Goal: Find contact information: Find contact information

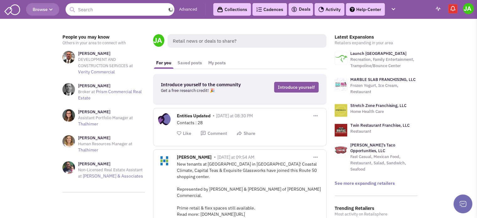
click at [118, 8] on input "text" at bounding box center [119, 9] width 109 height 13
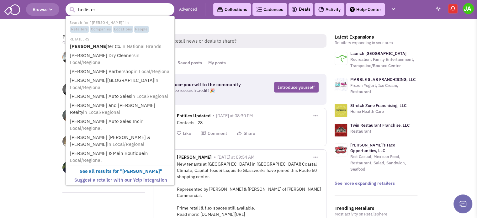
type input "hollister"
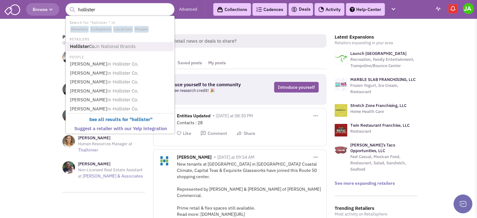
click at [113, 45] on span "in National Brands" at bounding box center [116, 46] width 40 height 6
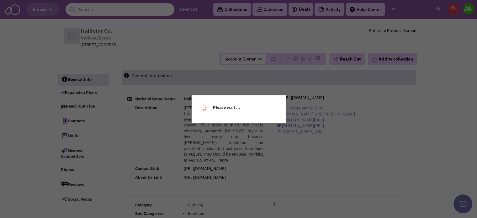
select select
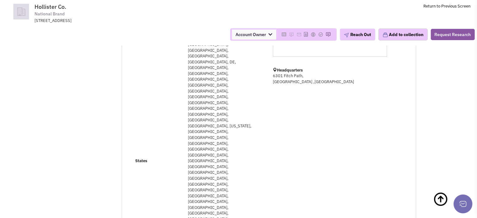
scroll to position [157, 0]
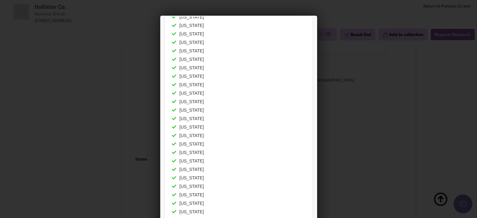
scroll to position [1, 0]
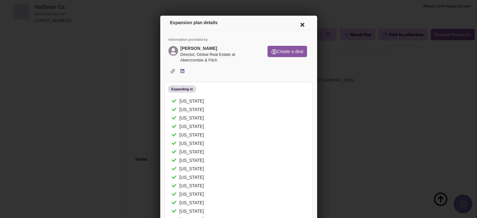
click at [295, 25] on icon at bounding box center [300, 23] width 13 height 15
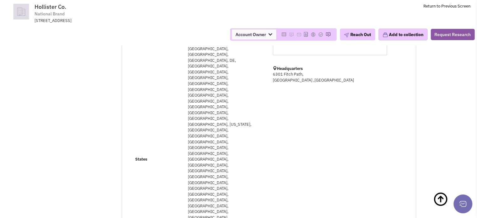
scroll to position [0, 0]
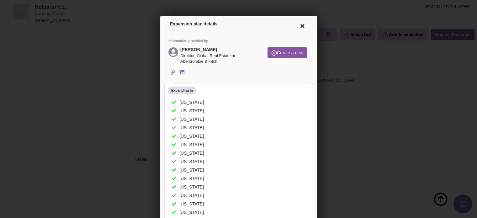
click at [296, 25] on icon at bounding box center [300, 25] width 13 height 15
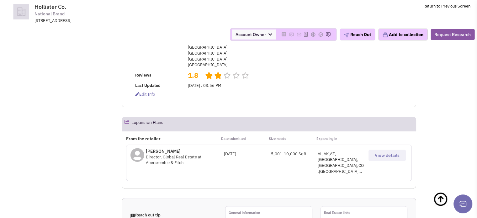
scroll to position [407, 0]
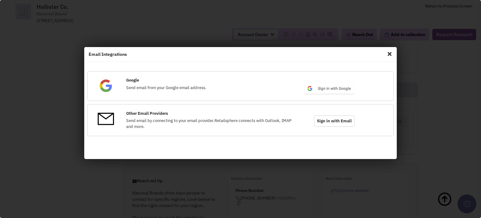
click at [391, 55] on span "Close" at bounding box center [390, 54] width 8 height 10
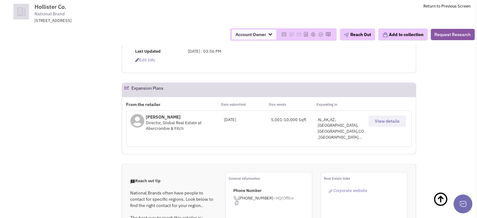
drag, startPoint x: 385, startPoint y: 146, endPoint x: 403, endPoint y: 143, distance: 18.7
drag, startPoint x: 386, startPoint y: 145, endPoint x: 331, endPoint y: 146, distance: 55.2
copy span "[EMAIL_ADDRESS][DOMAIN_NAME]"
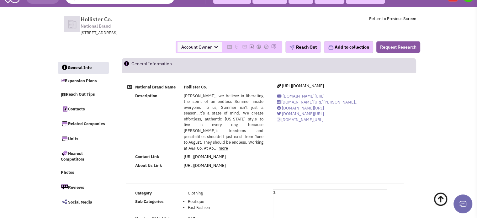
scroll to position [0, 0]
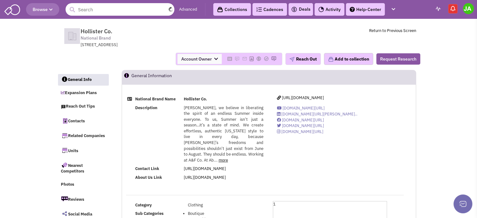
drag, startPoint x: 99, startPoint y: 11, endPoint x: 67, endPoint y: 11, distance: 31.6
click at [67, 11] on form at bounding box center [119, 9] width 109 height 13
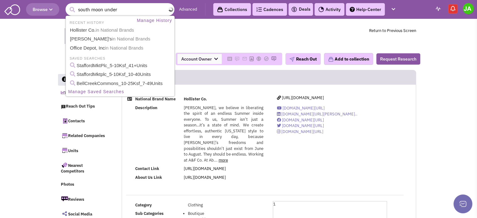
type input "south moon under"
click at [67, 5] on button "submit" at bounding box center [71, 9] width 9 height 9
